Goal: Book appointment/travel/reservation

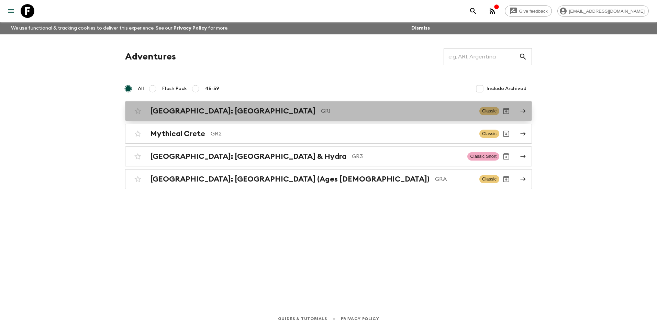
click at [196, 114] on h2 "[GEOGRAPHIC_DATA]: [GEOGRAPHIC_DATA]" at bounding box center [232, 111] width 165 height 9
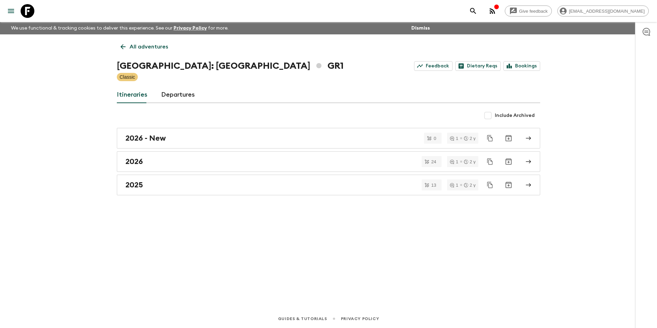
click at [125, 48] on icon at bounding box center [123, 47] width 8 height 8
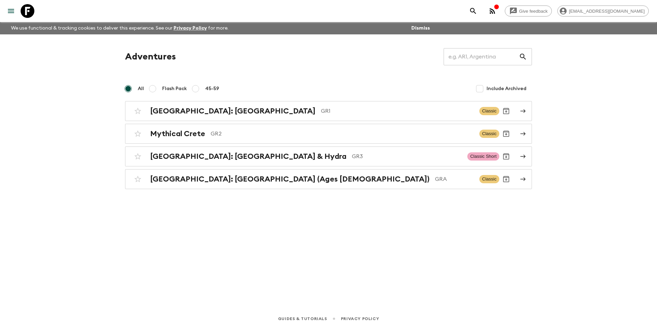
click at [160, 234] on div "Adventures ​ All Flash Pack 45-59 Include Archived [GEOGRAPHIC_DATA]: [GEOGRAPH…" at bounding box center [329, 162] width 440 height 256
click at [192, 99] on div "Adventures ​ All Flash Pack 45-59 Include Archived [GEOGRAPHIC_DATA]: [GEOGRAPH…" at bounding box center [328, 118] width 423 height 141
click at [189, 105] on div "[GEOGRAPHIC_DATA]: [GEOGRAPHIC_DATA] & the Islands GR1 Classic" at bounding box center [315, 111] width 368 height 14
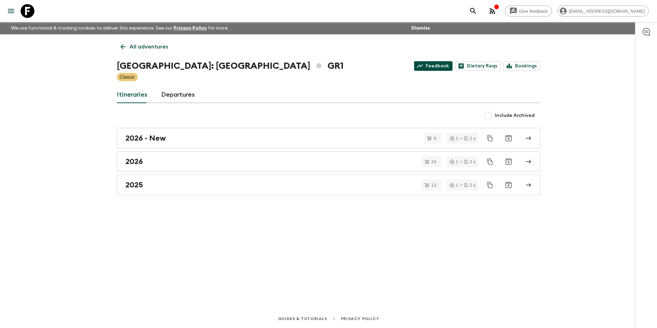
click at [326, 65] on link "Feedback" at bounding box center [433, 66] width 38 height 10
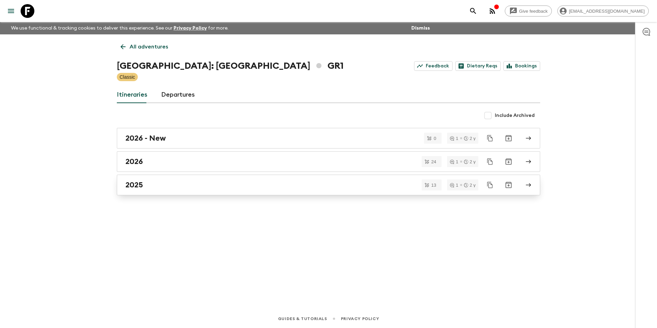
click at [133, 185] on h2 "2025" at bounding box center [134, 184] width 18 height 9
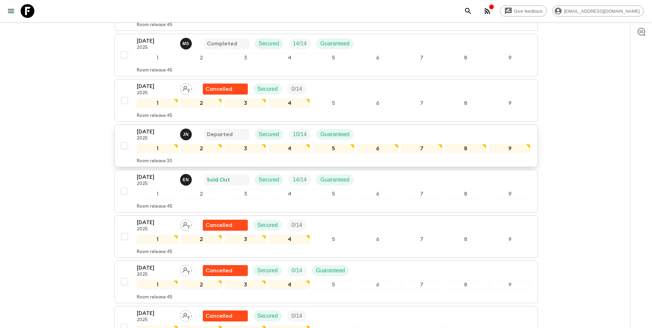
scroll to position [296, 0]
